Goal: Find specific page/section: Find specific page/section

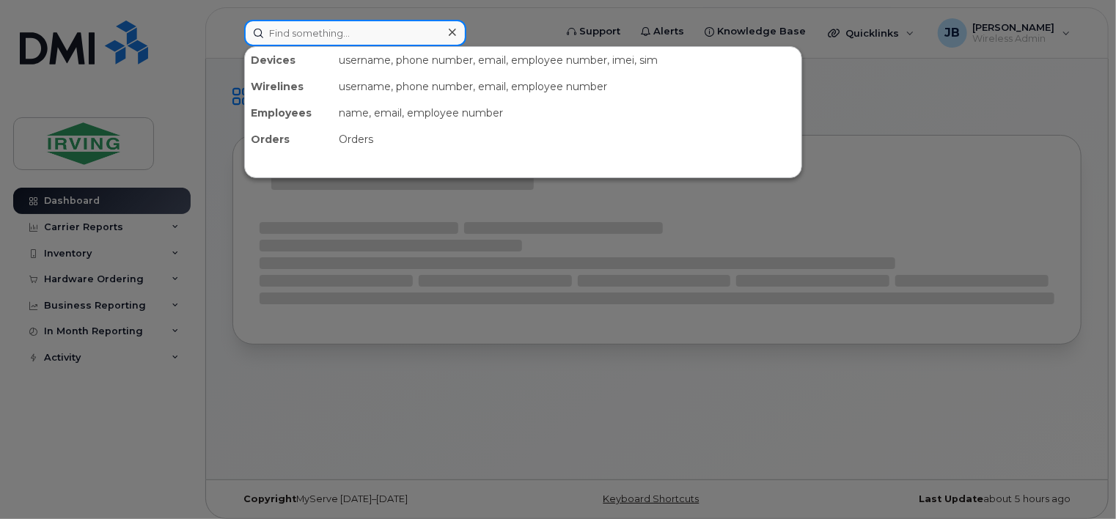
click at [307, 40] on input at bounding box center [355, 33] width 222 height 26
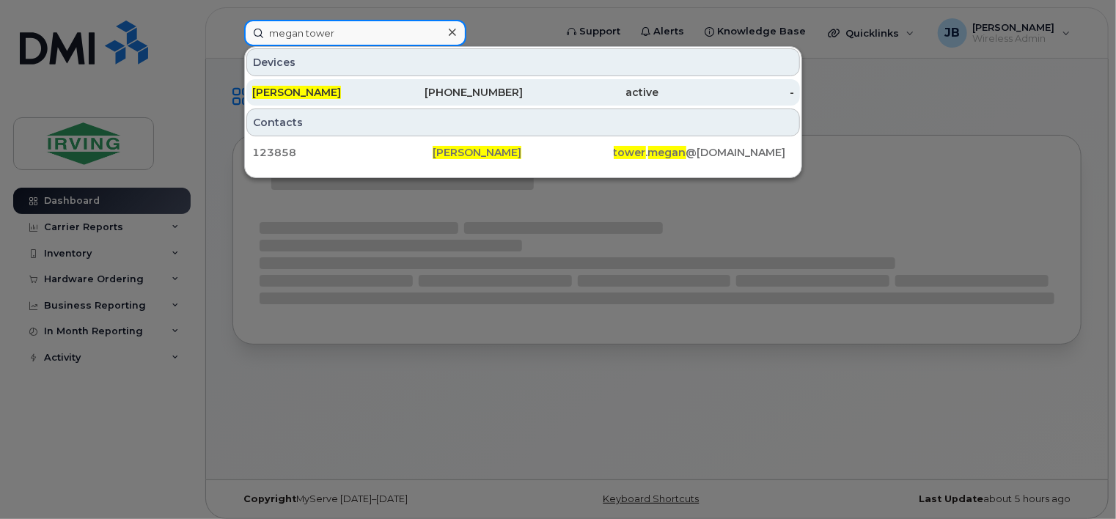
type input "megan tower"
click at [298, 91] on span "Megan Tower" at bounding box center [296, 92] width 89 height 13
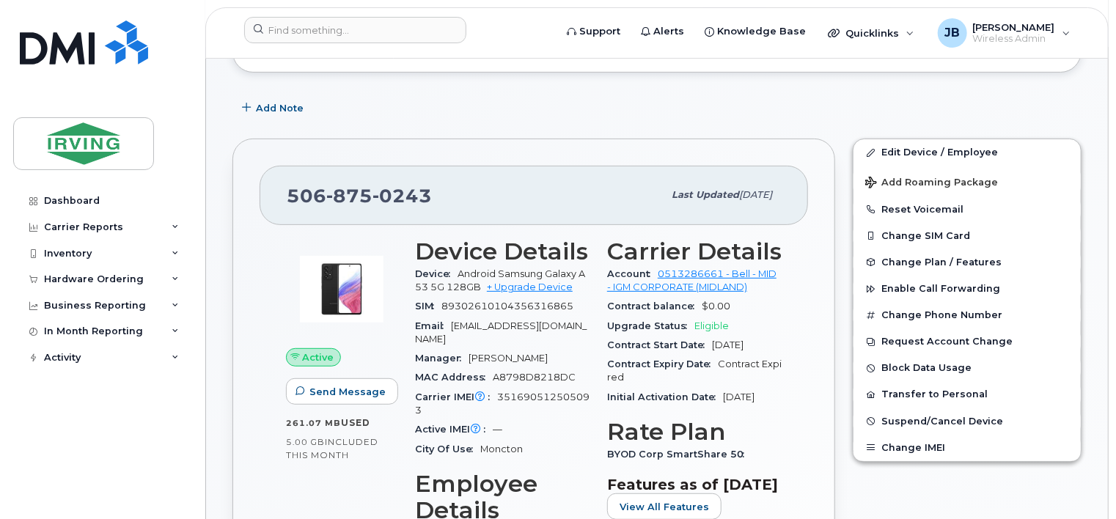
scroll to position [220, 0]
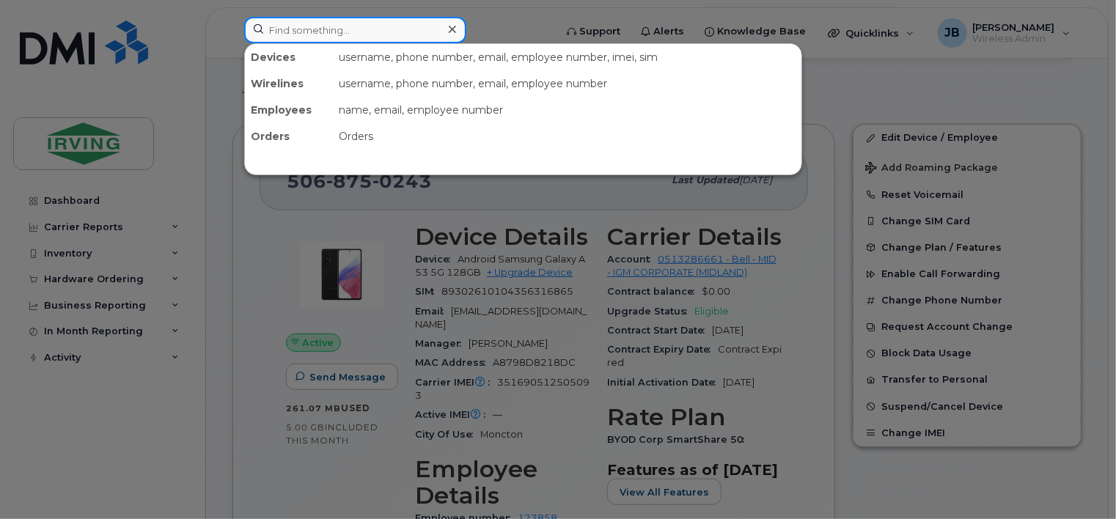
click at [333, 27] on input at bounding box center [355, 30] width 222 height 26
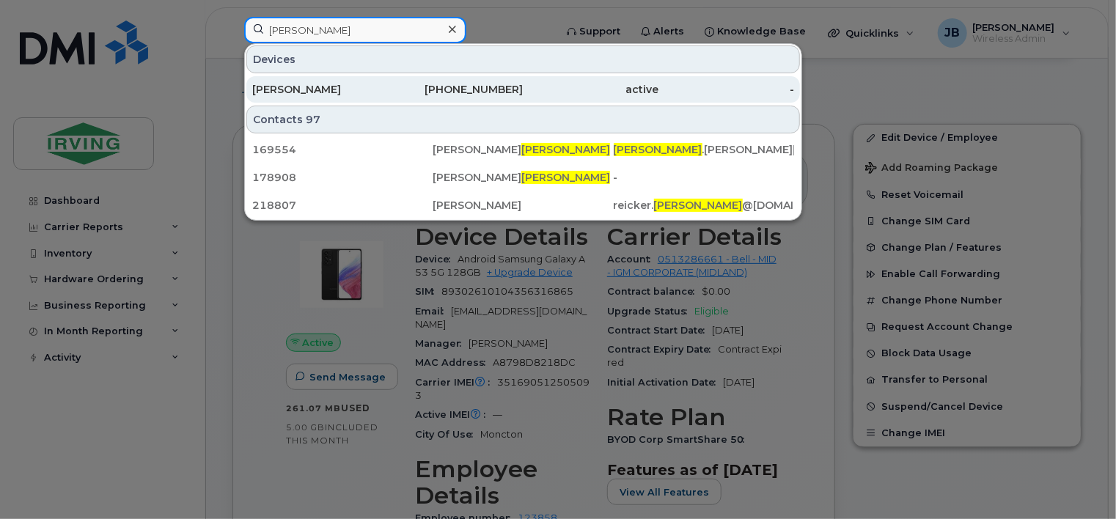
type input "larry"
click at [331, 85] on div "[PERSON_NAME]" at bounding box center [320, 89] width 136 height 15
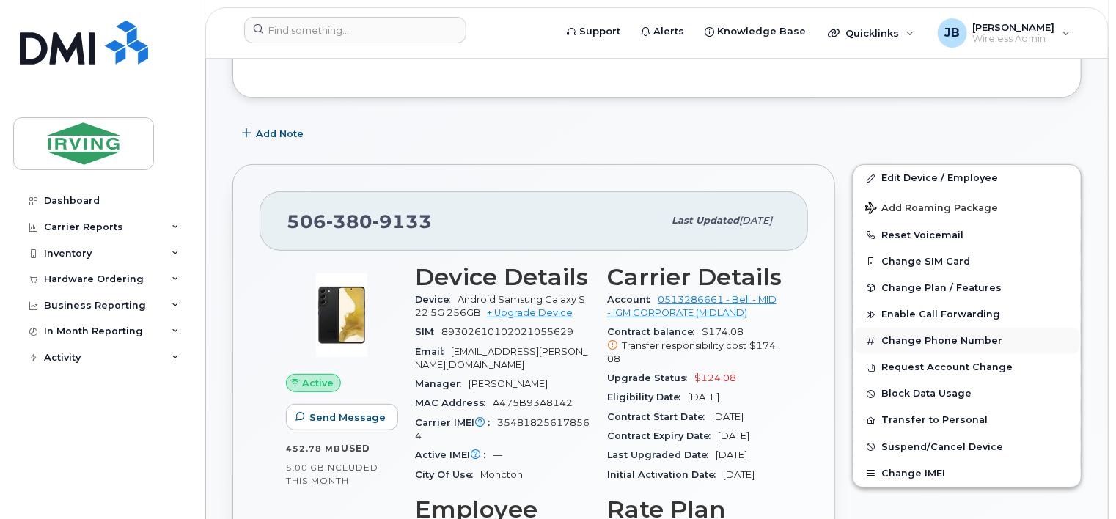
scroll to position [220, 0]
